Goal: Check status: Check status

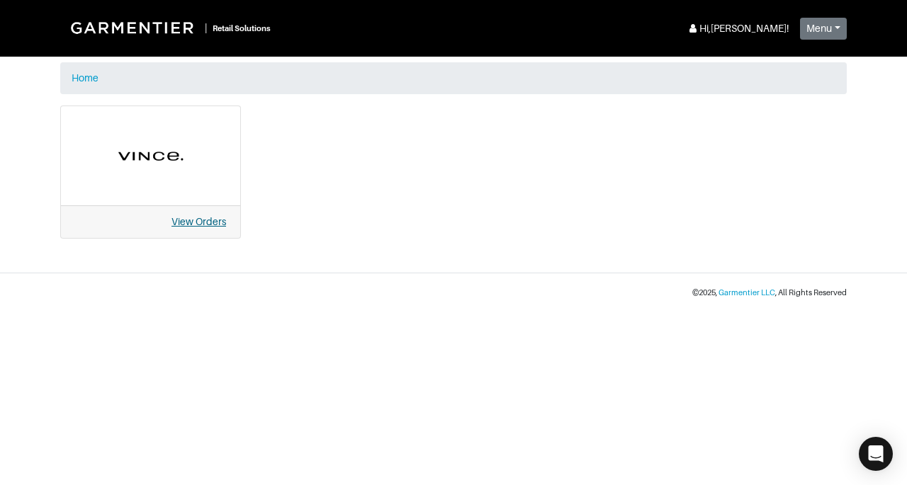
click at [203, 224] on link "View Orders" at bounding box center [198, 221] width 55 height 11
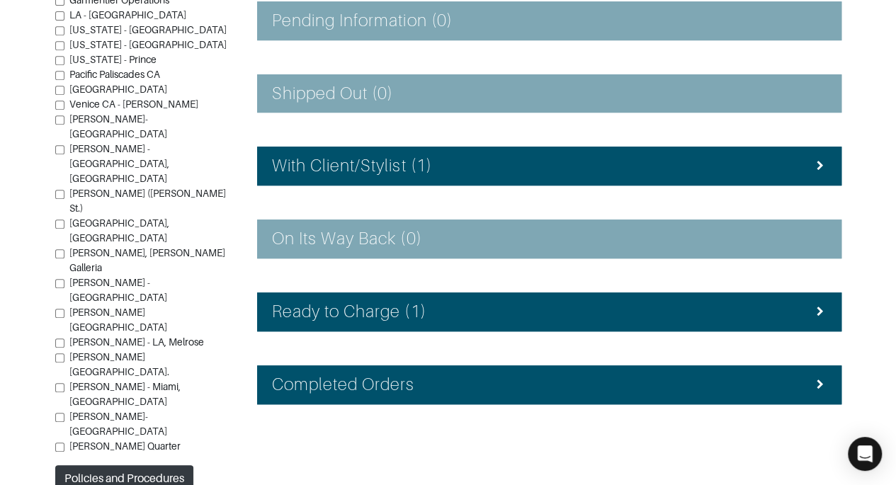
scroll to position [318, 0]
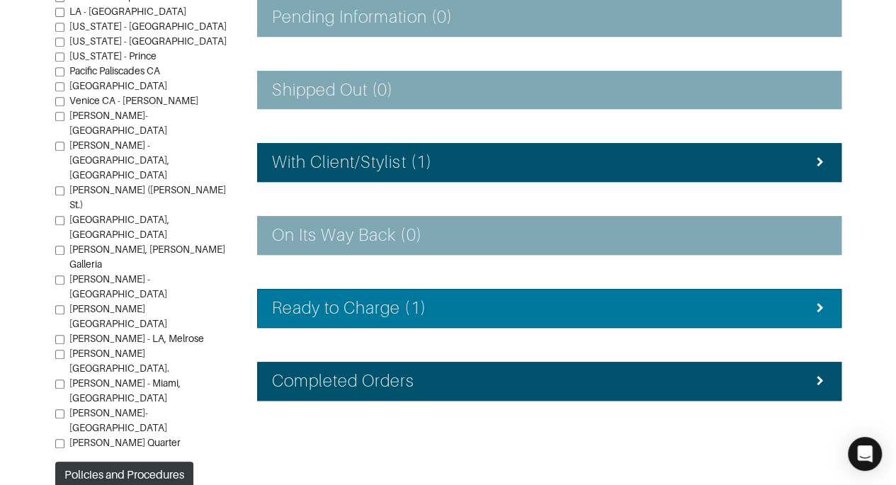
click at [738, 302] on div "Ready to Charge (1)" at bounding box center [549, 308] width 555 height 21
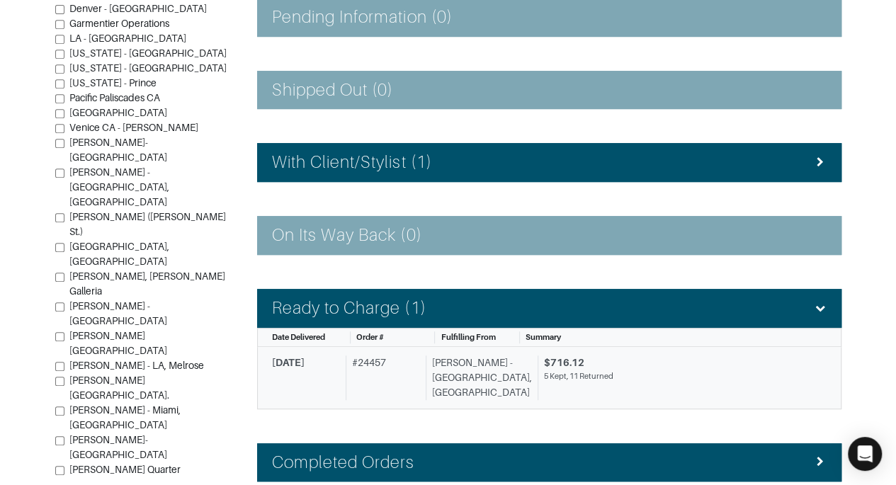
click at [684, 374] on div "5 Kept, 11 Returned" at bounding box center [680, 377] width 272 height 12
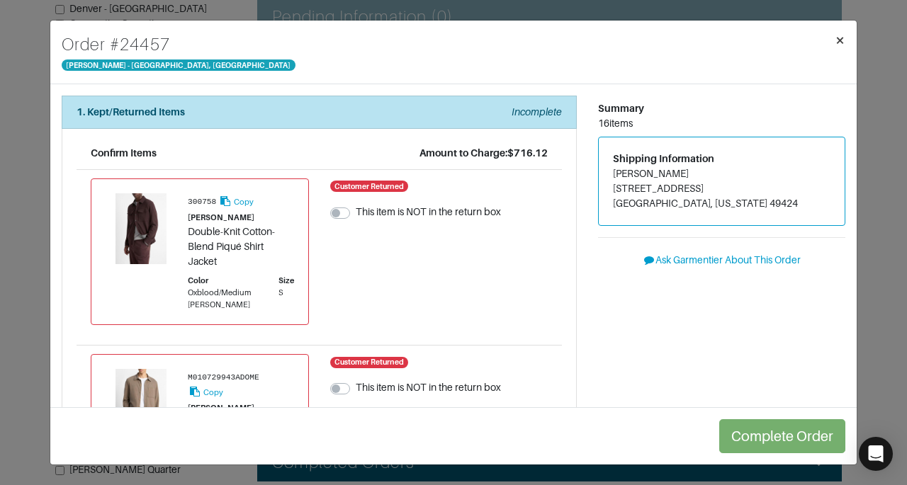
click at [837, 43] on span "×" at bounding box center [840, 39] width 11 height 19
